Goal: Navigation & Orientation: Find specific page/section

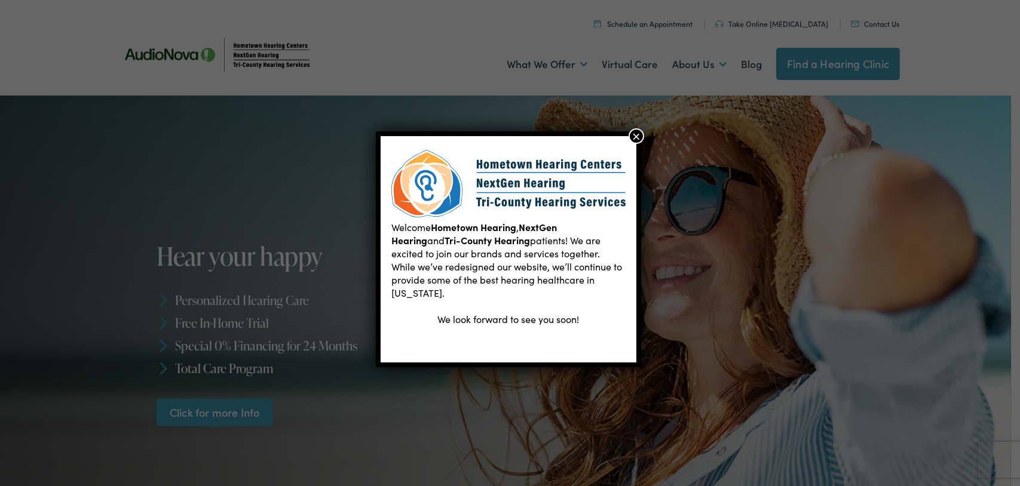
click at [640, 137] on button "×" at bounding box center [637, 136] width 16 height 16
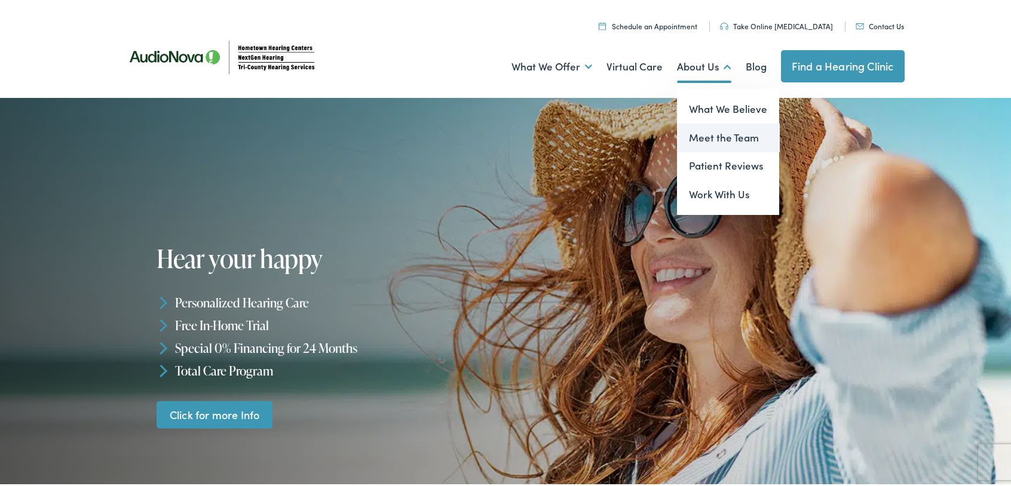
click at [718, 137] on link "Meet the Team" at bounding box center [728, 135] width 102 height 29
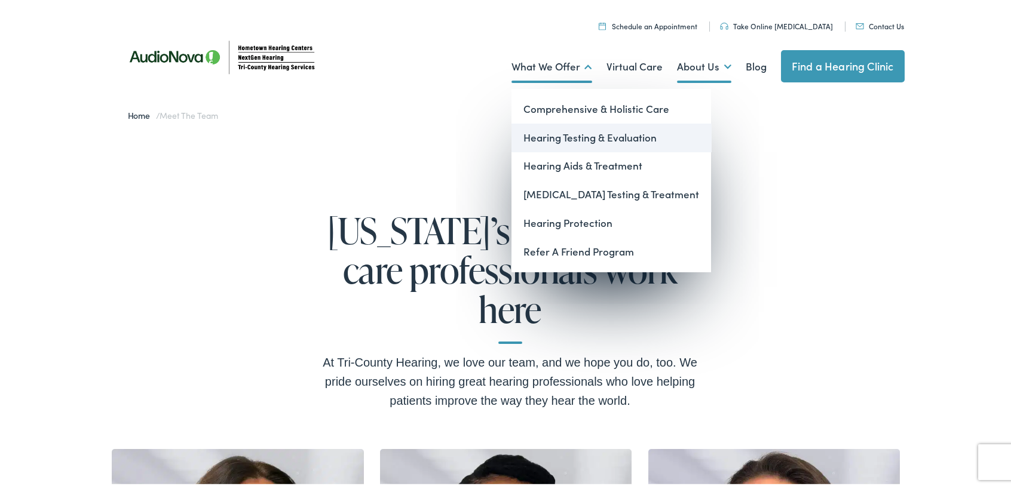
click at [561, 136] on link "Hearing Testing & Evaluation" at bounding box center [612, 135] width 200 height 29
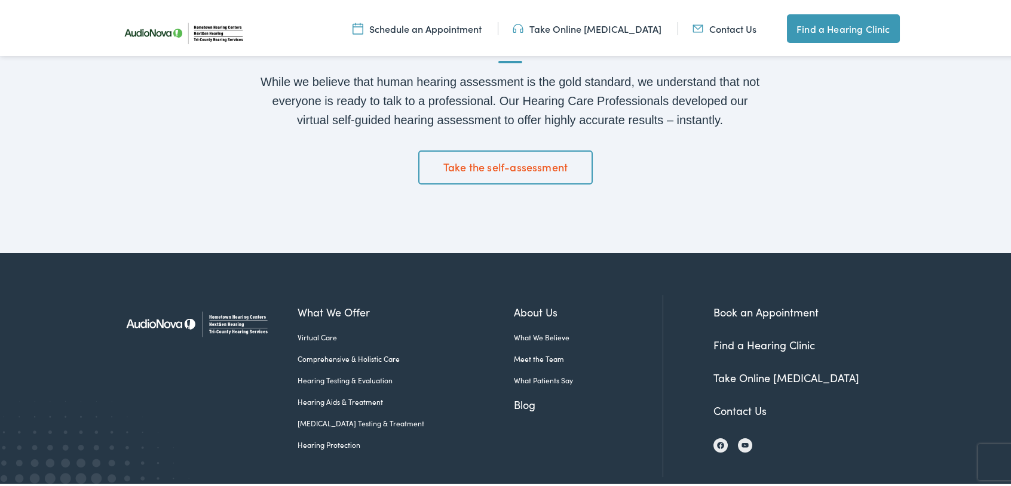
scroll to position [2092, 0]
